Goal: Task Accomplishment & Management: Use online tool/utility

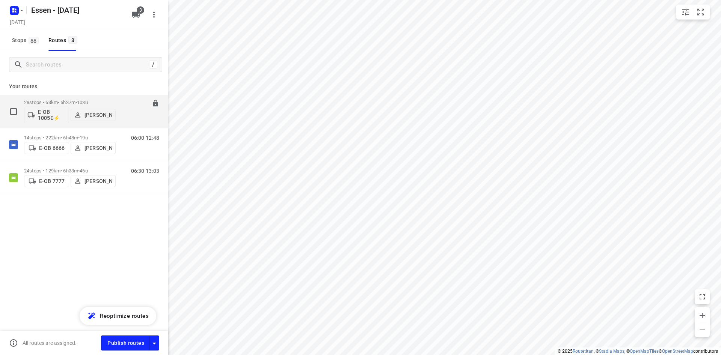
click at [133, 115] on div "07:00-12:37" at bounding box center [141, 112] width 38 height 27
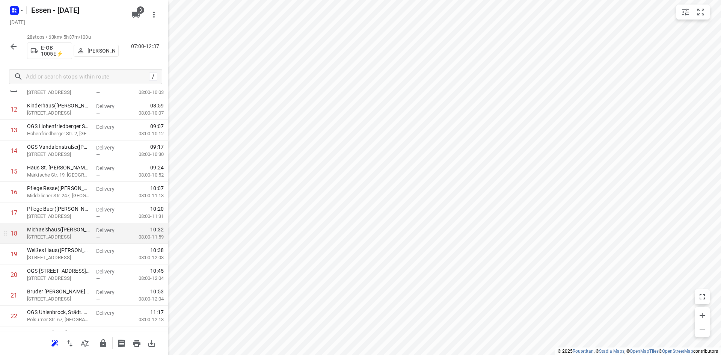
scroll to position [300, 0]
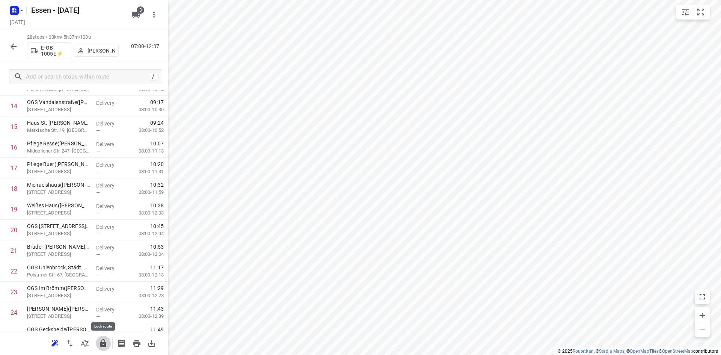
click at [102, 346] on icon "button" at bounding box center [103, 343] width 6 height 8
click at [13, 46] on icon "button" at bounding box center [13, 46] width 9 height 9
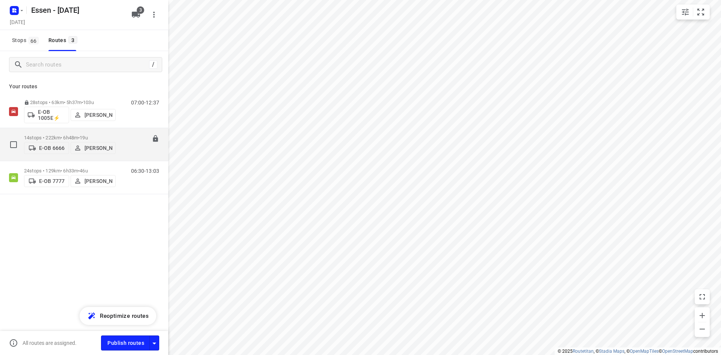
click at [123, 151] on div "06:00-12:48" at bounding box center [141, 146] width 38 height 23
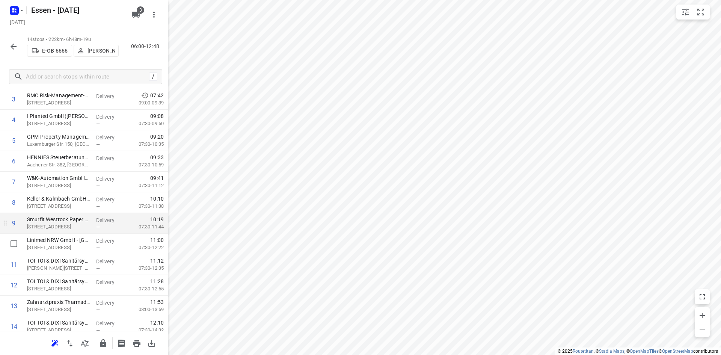
scroll to position [107, 0]
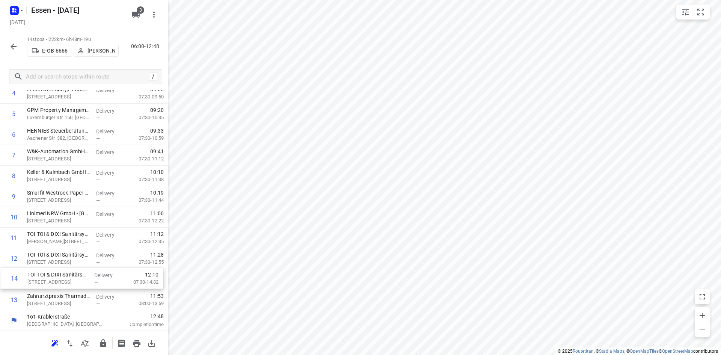
drag, startPoint x: 72, startPoint y: 301, endPoint x: 73, endPoint y: 277, distance: 24.0
click at [73, 277] on div "1 RWR REMONDIS Wertstoff-Recycling GmbH & Co. KG([PERSON_NAME]) [STREET_ADDRESS…" at bounding box center [84, 165] width 168 height 289
click at [102, 345] on icon "button" at bounding box center [103, 343] width 6 height 8
click at [10, 42] on icon "button" at bounding box center [13, 46] width 9 height 9
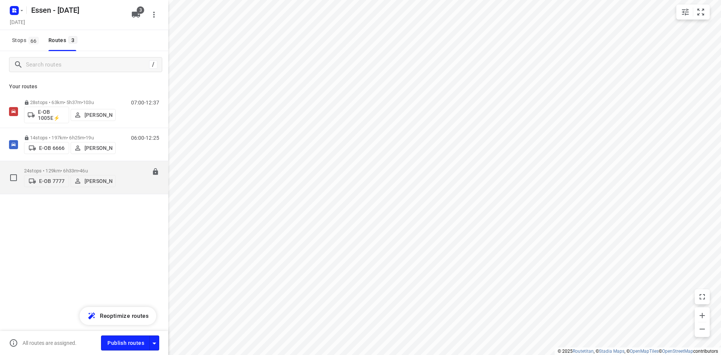
click at [124, 184] on div "06:30-13:03" at bounding box center [141, 179] width 38 height 23
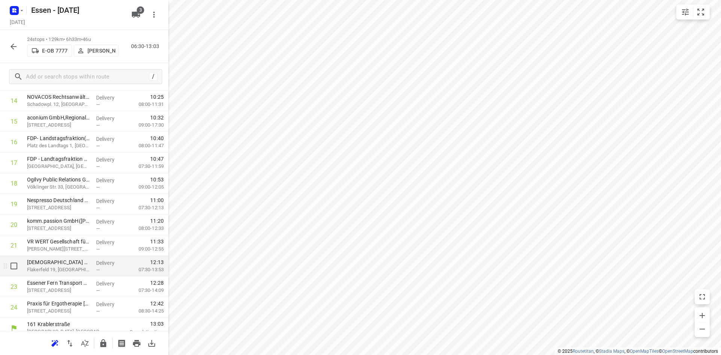
scroll to position [313, 0]
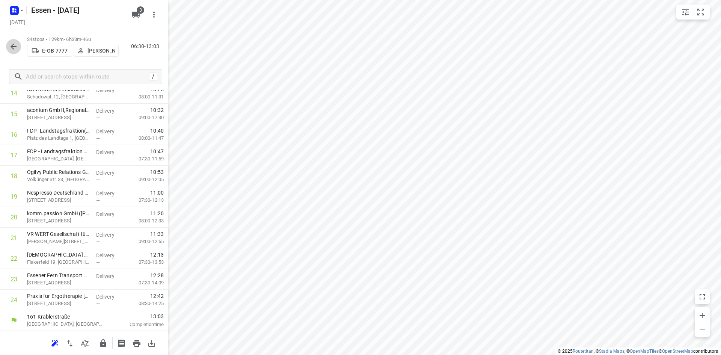
click at [14, 49] on icon "button" at bounding box center [14, 47] width 6 height 6
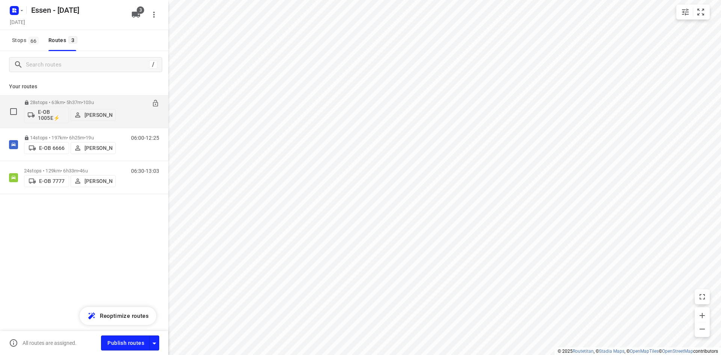
click at [45, 117] on p "E-OB 1005E⚡" at bounding box center [52, 115] width 28 height 12
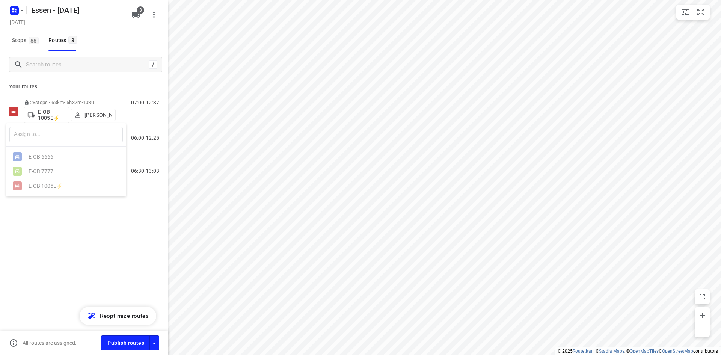
click at [66, 238] on div at bounding box center [360, 177] width 721 height 355
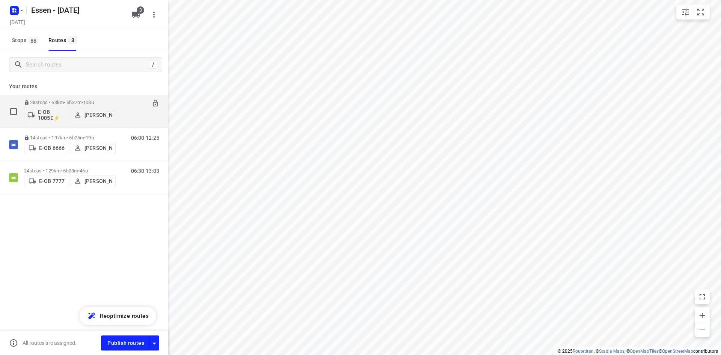
click at [51, 114] on p "E-OB 1005E⚡" at bounding box center [52, 115] width 28 height 12
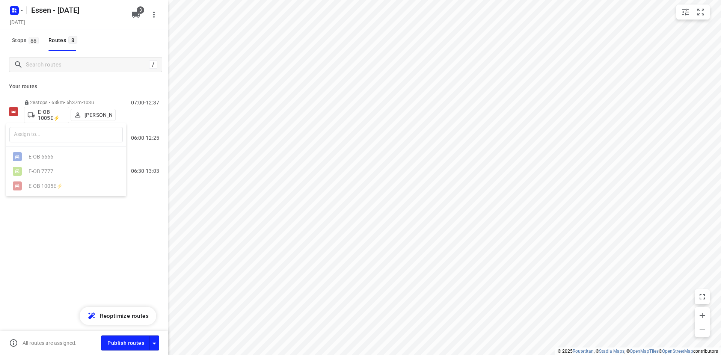
click at [76, 235] on div at bounding box center [360, 177] width 721 height 355
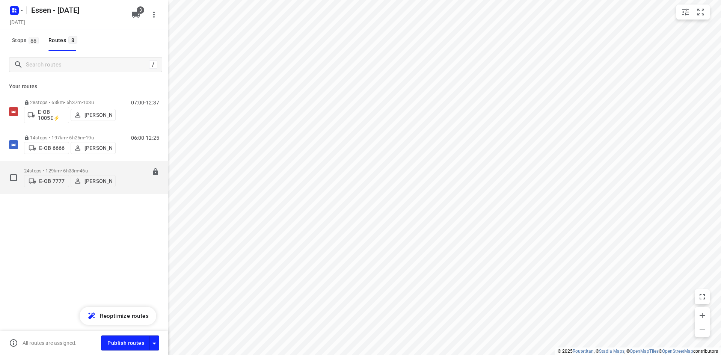
click at [127, 182] on div "06:30-13:03" at bounding box center [141, 179] width 38 height 23
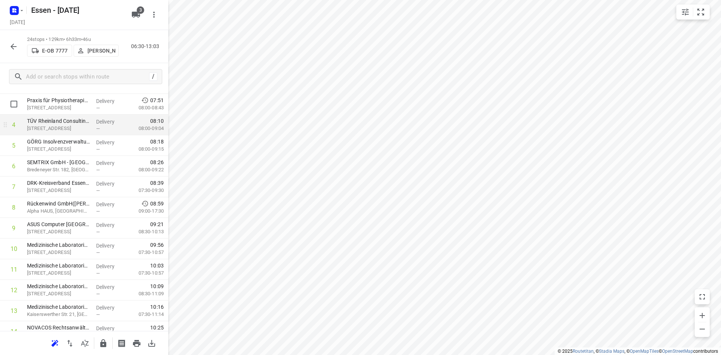
scroll to position [38, 0]
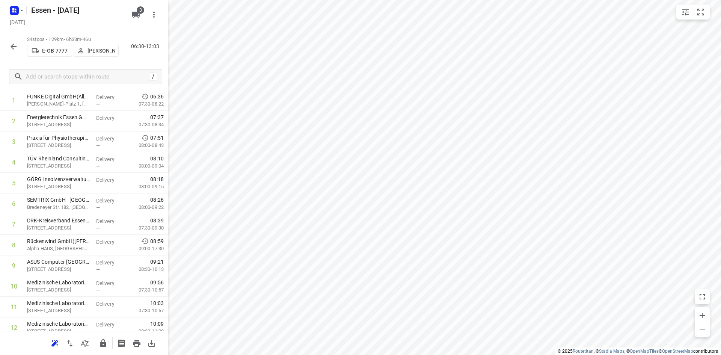
click at [14, 48] on icon "button" at bounding box center [13, 46] width 9 height 9
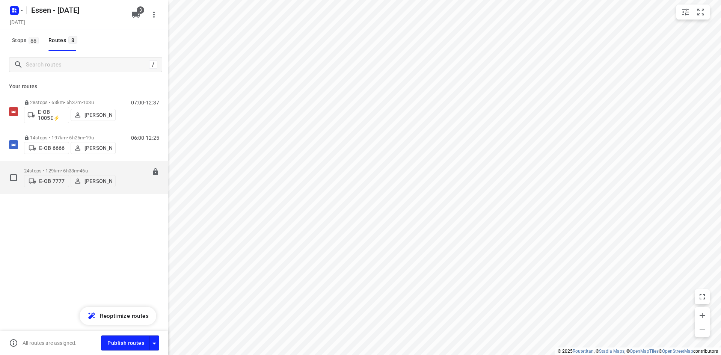
click at [125, 175] on div "06:30-13:03" at bounding box center [141, 179] width 38 height 23
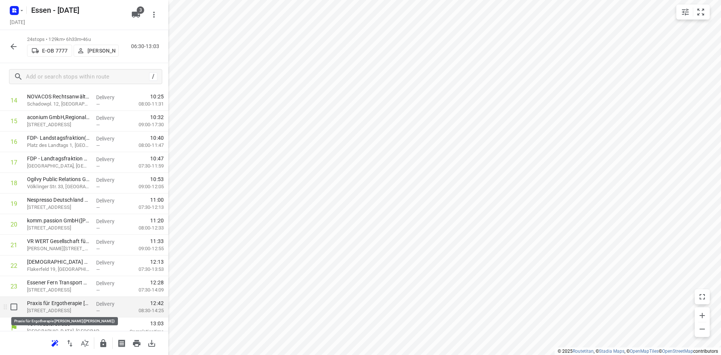
scroll to position [313, 0]
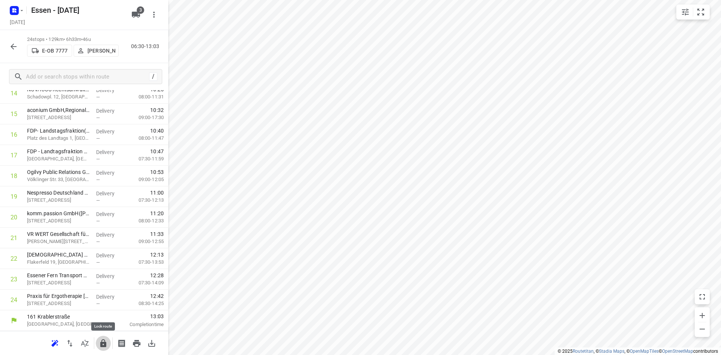
click at [107, 347] on icon "button" at bounding box center [103, 343] width 9 height 9
click at [15, 42] on icon "button" at bounding box center [13, 46] width 9 height 9
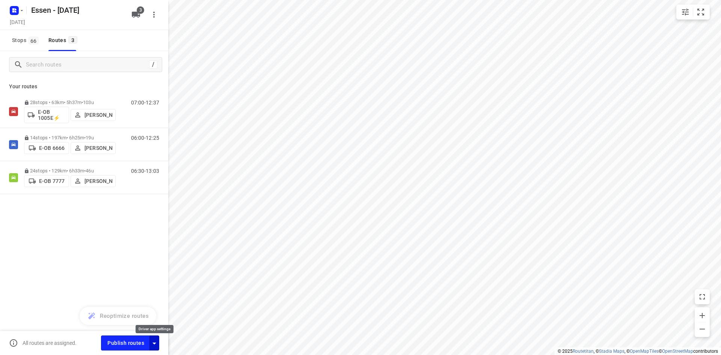
click at [155, 345] on icon "button" at bounding box center [154, 343] width 9 height 9
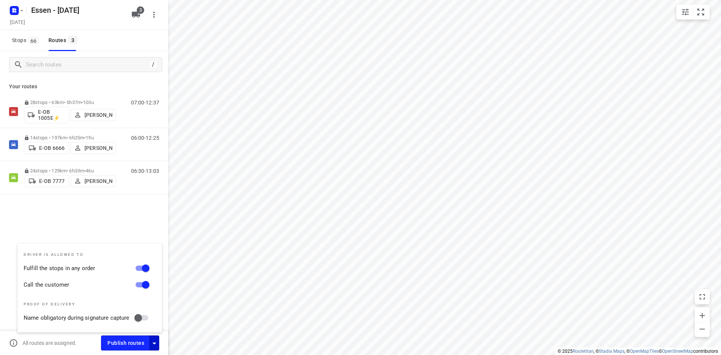
click at [104, 223] on div "28 stops • 63km • 5h37m • [DATE] E-OB 1005E⚡ [PERSON_NAME] 07:00-12:37 14 stops…" at bounding box center [84, 171] width 168 height 152
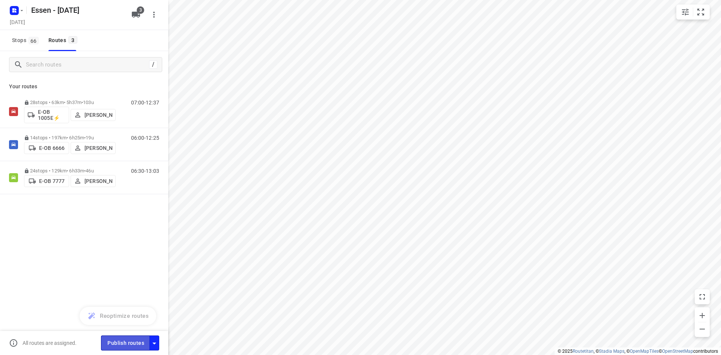
click at [128, 339] on span "Publish routes" at bounding box center [125, 342] width 37 height 9
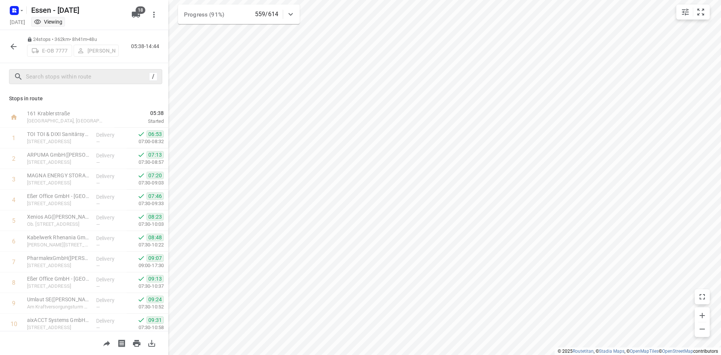
scroll to position [313, 0]
